Goal: Task Accomplishment & Management: Use online tool/utility

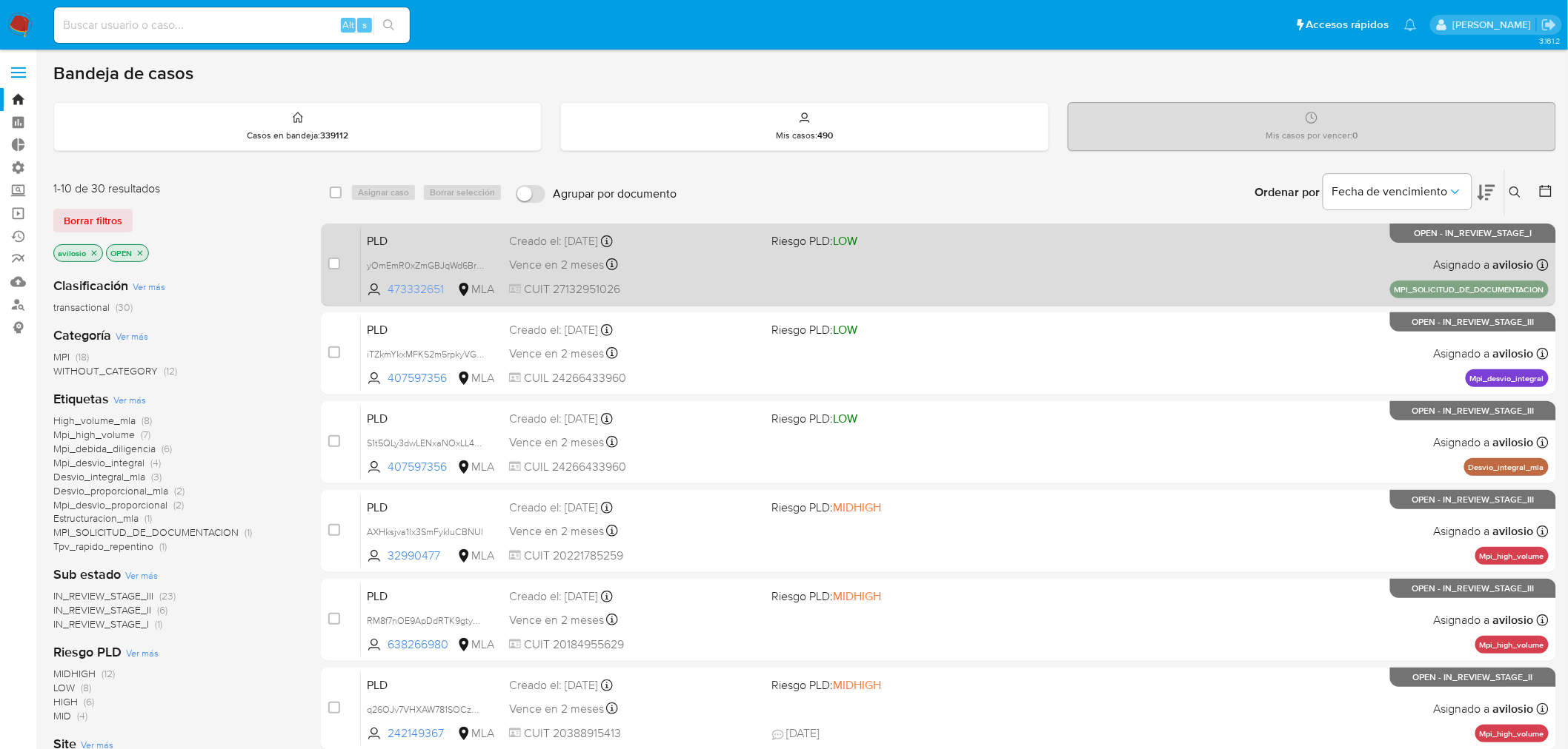
click at [421, 290] on span "473332651" at bounding box center [420, 290] width 67 height 16
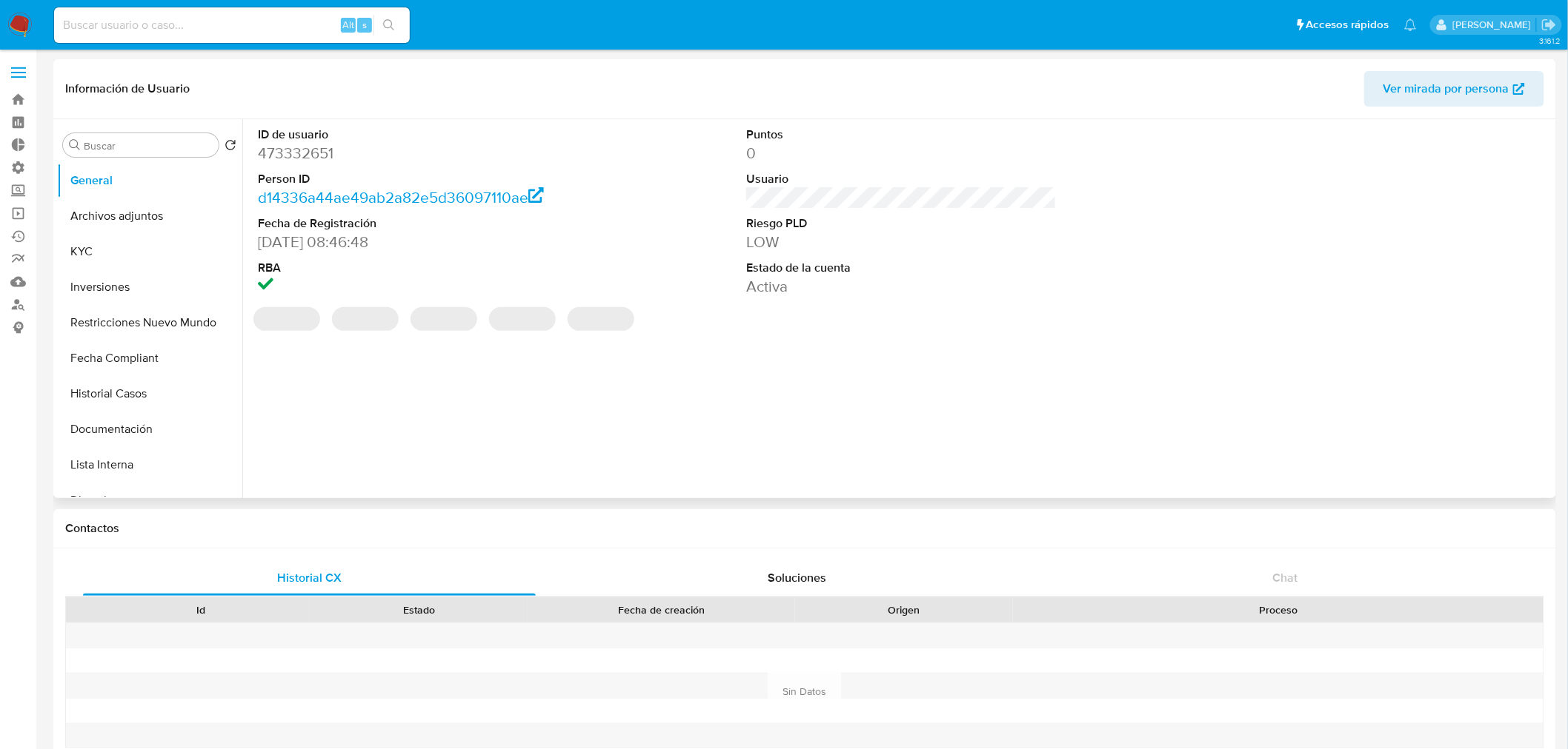
select select "10"
click at [1504, 441] on icon "Crear caso manual" at bounding box center [1503, 436] width 18 height 18
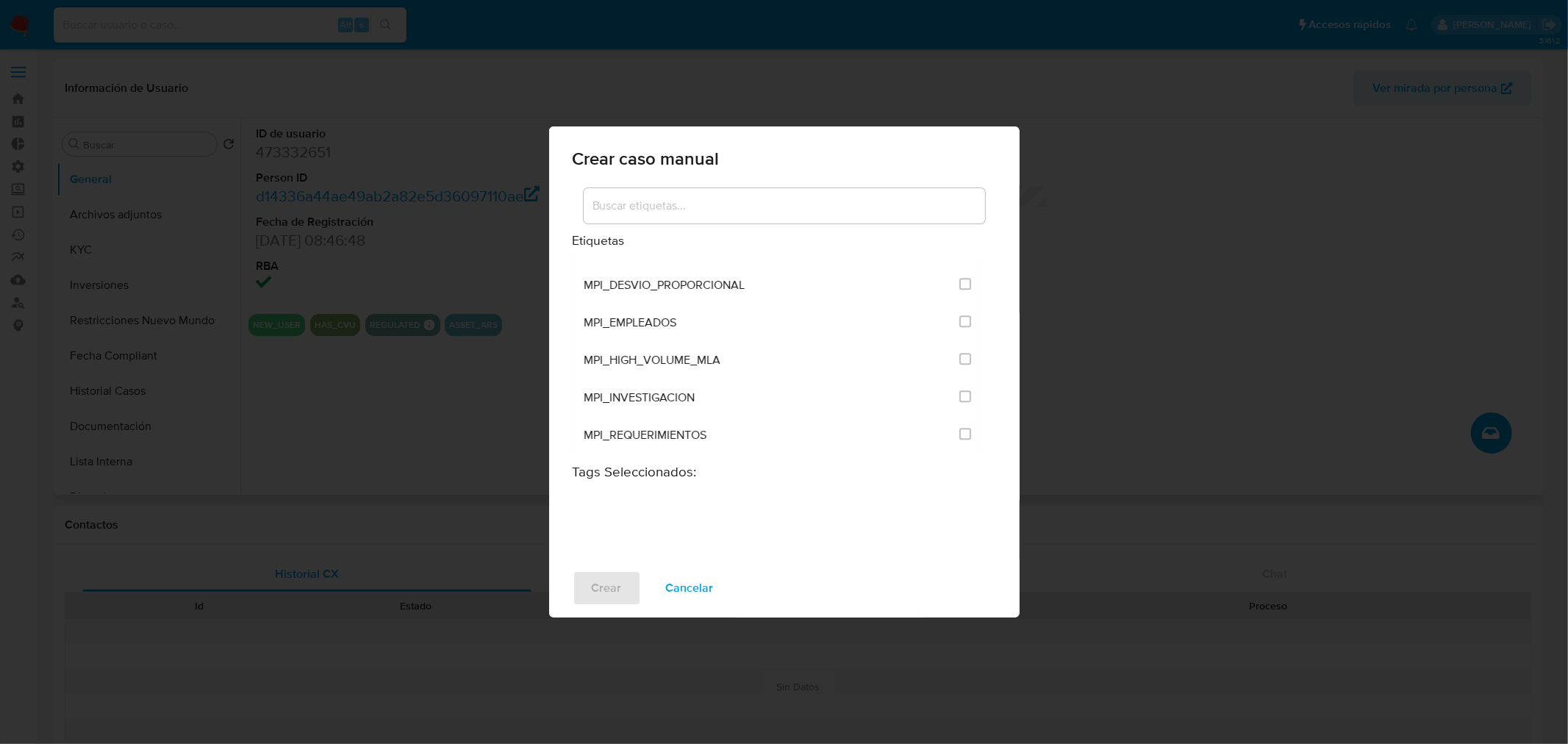
scroll to position [3428, 0]
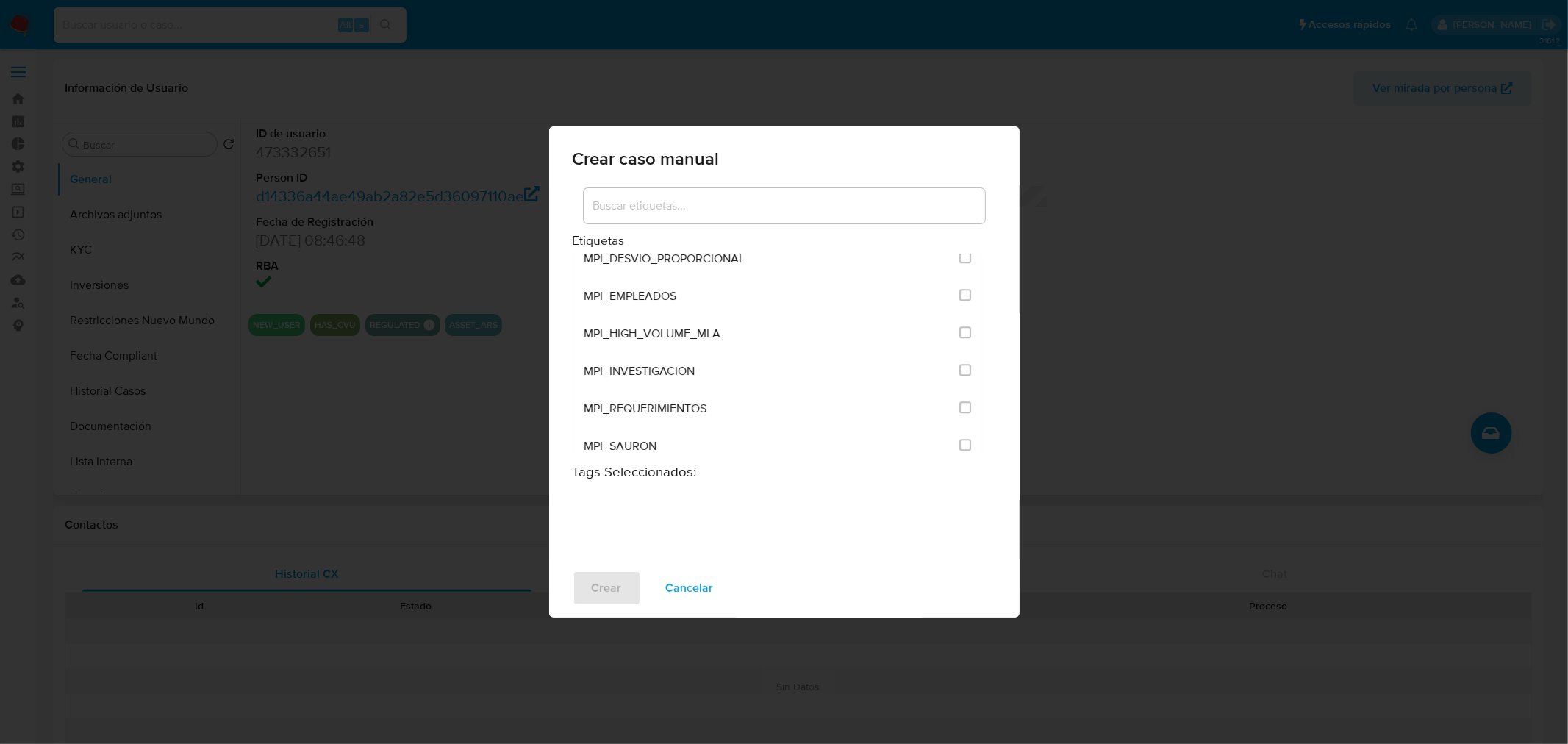
click at [1152, 369] on div "Crear caso manual Etiquetas ANÁLISIS INTERNO COBROS_TICKET CONTROL_CAP_CASH_IN …" at bounding box center [784, 372] width 1568 height 744
